Goal: Find specific page/section: Find specific page/section

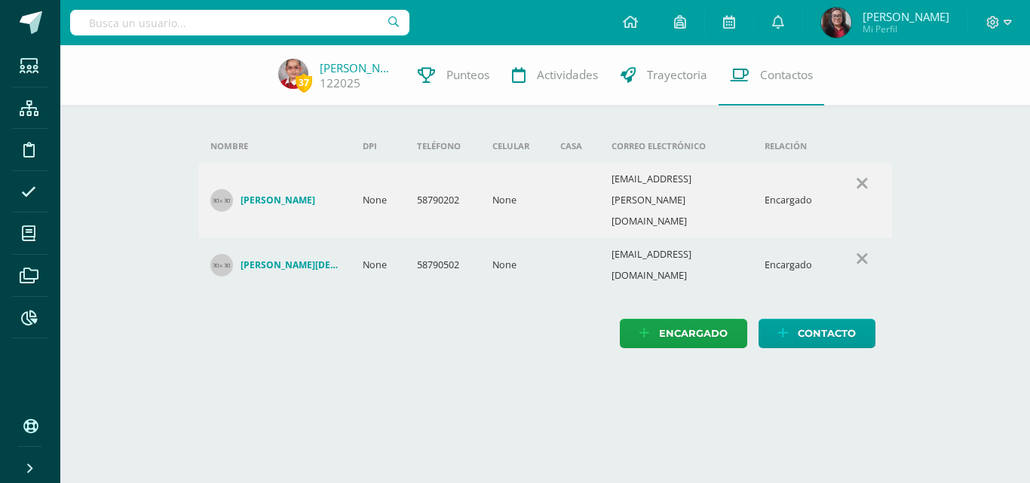
click at [155, 18] on input "text" at bounding box center [239, 23] width 339 height 26
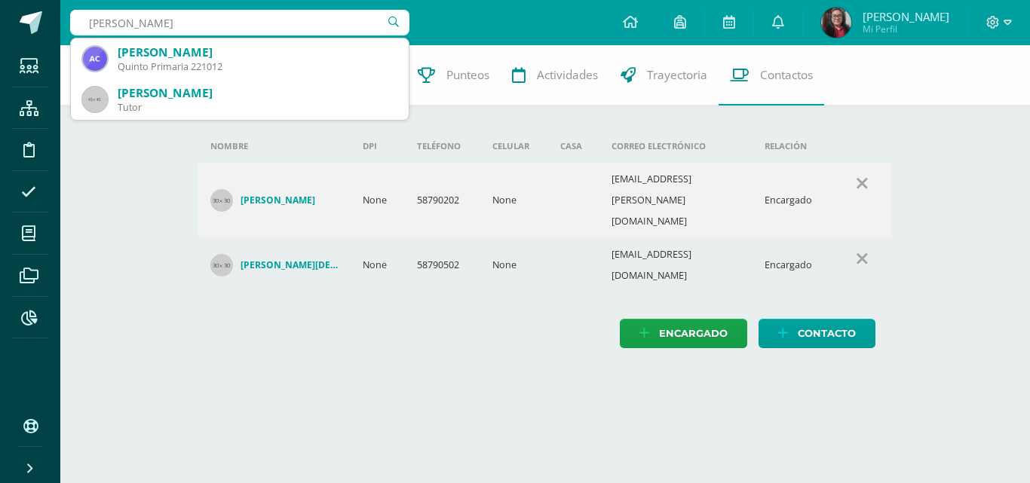
type input "[PERSON_NAME]"
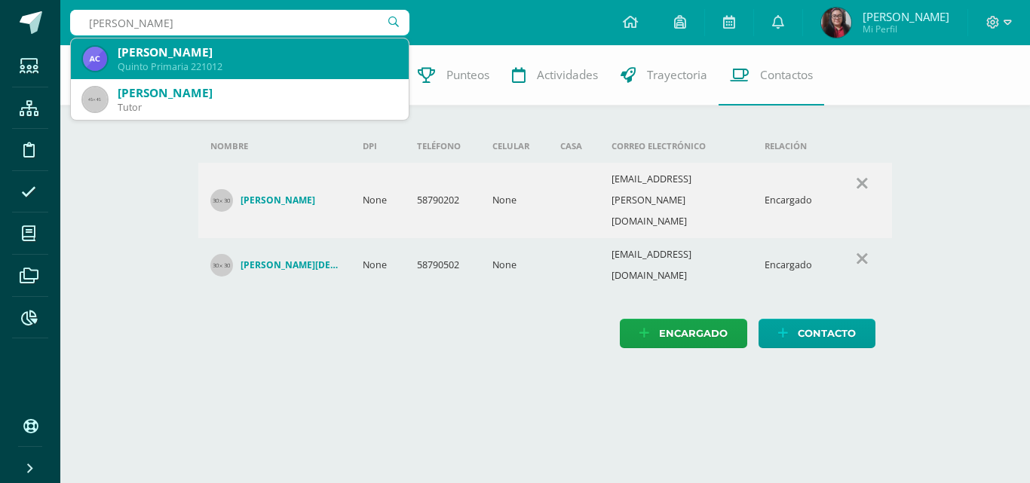
click at [168, 53] on div "[PERSON_NAME]" at bounding box center [257, 52] width 279 height 16
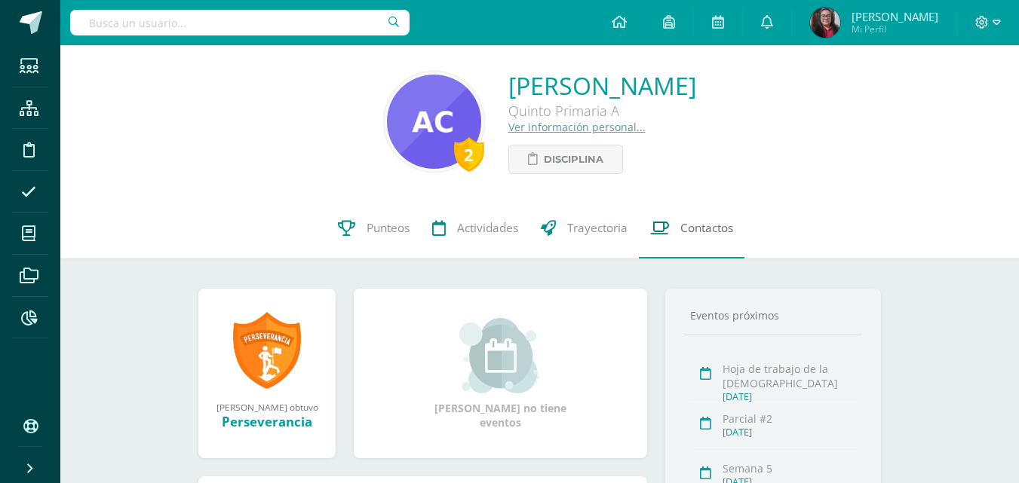
click at [700, 225] on span "Contactos" at bounding box center [706, 228] width 53 height 16
